Goal: Register for event/course

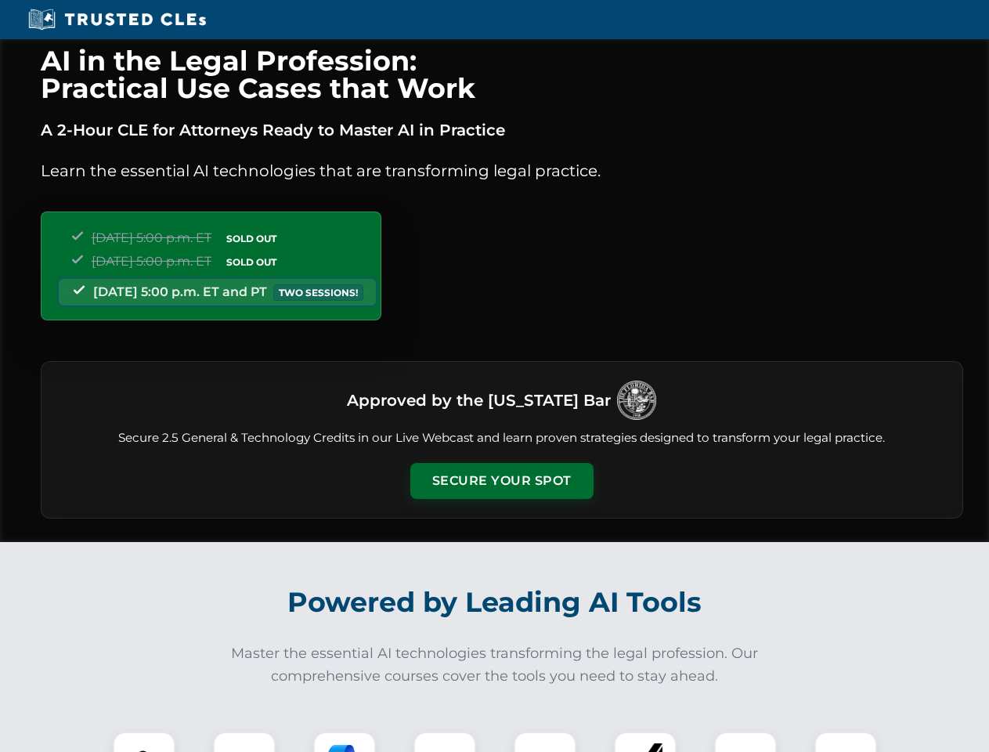
click at [501, 481] on button "Secure Your Spot" at bounding box center [501, 481] width 183 height 36
click at [144, 742] on img at bounding box center [143, 762] width 45 height 45
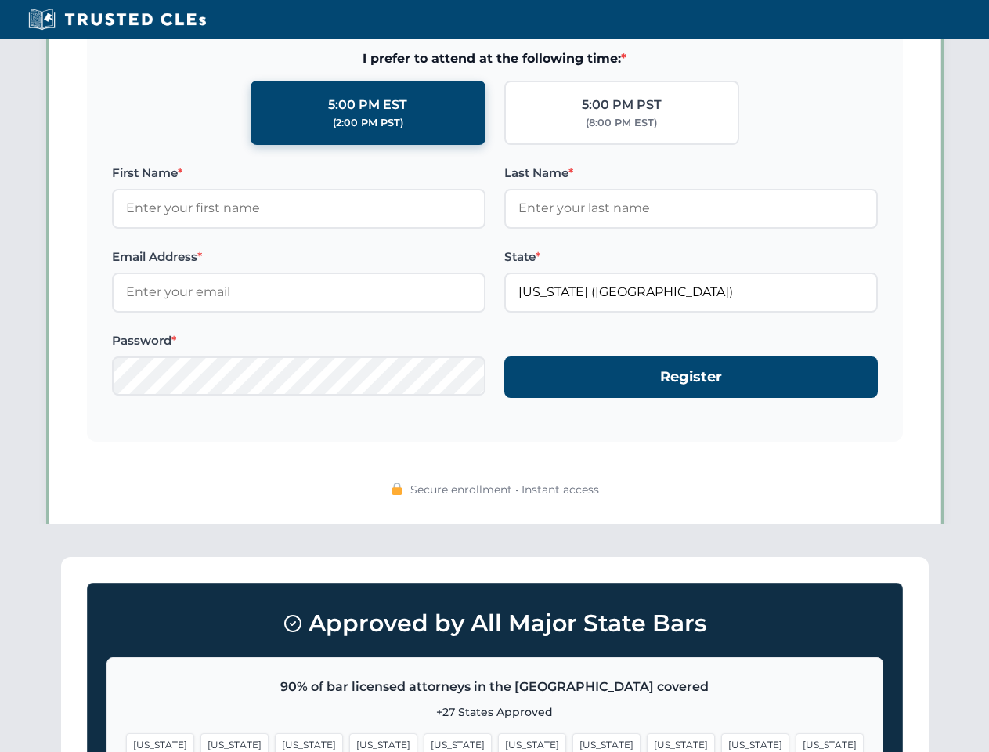
click at [573, 742] on span "[US_STATE]" at bounding box center [607, 744] width 68 height 23
click at [721, 742] on span "[US_STATE]" at bounding box center [755, 744] width 68 height 23
